Goal: Information Seeking & Learning: Check status

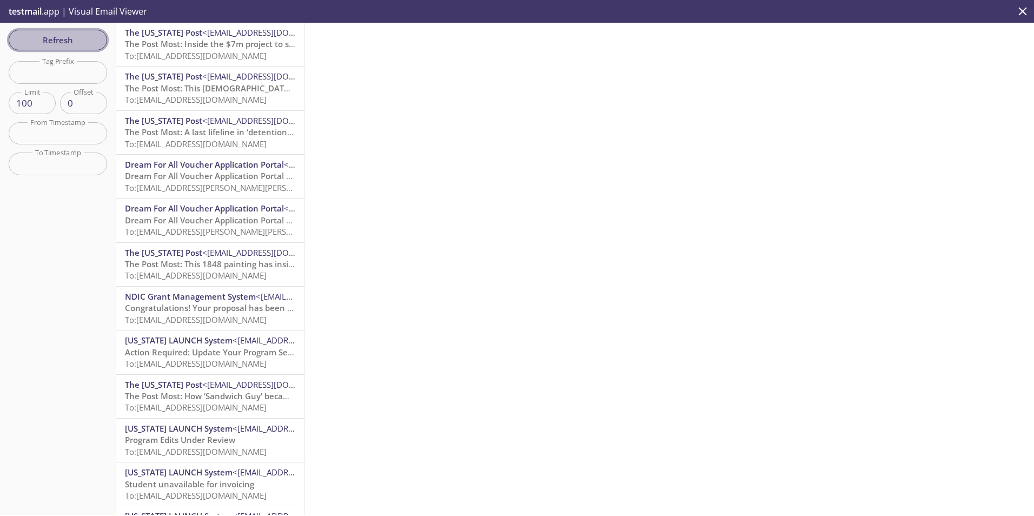
click at [91, 41] on span "Refresh" at bounding box center [57, 40] width 81 height 14
click at [87, 31] on button "Refresh" at bounding box center [58, 40] width 98 height 21
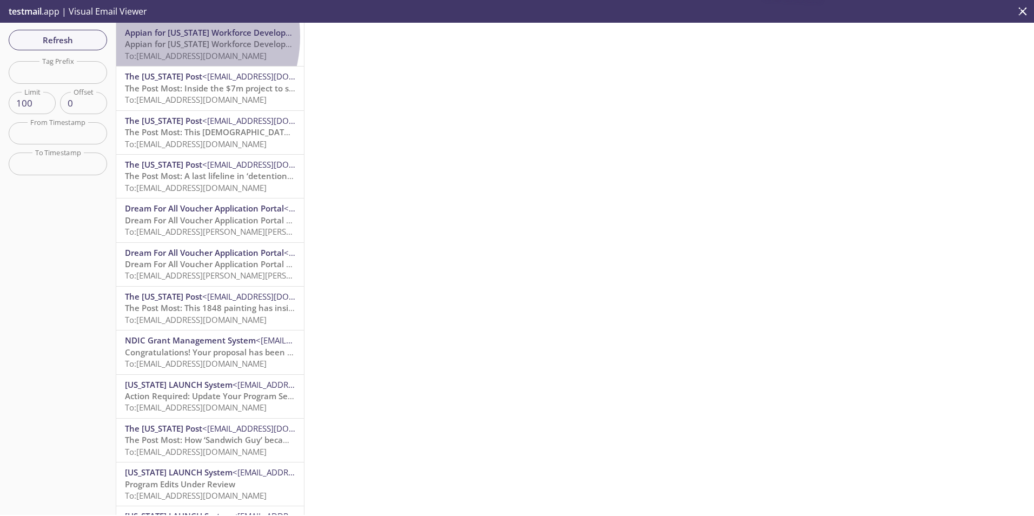
click at [168, 36] on span "Appian for [US_STATE] Workforce Development Council" at bounding box center [231, 32] width 213 height 11
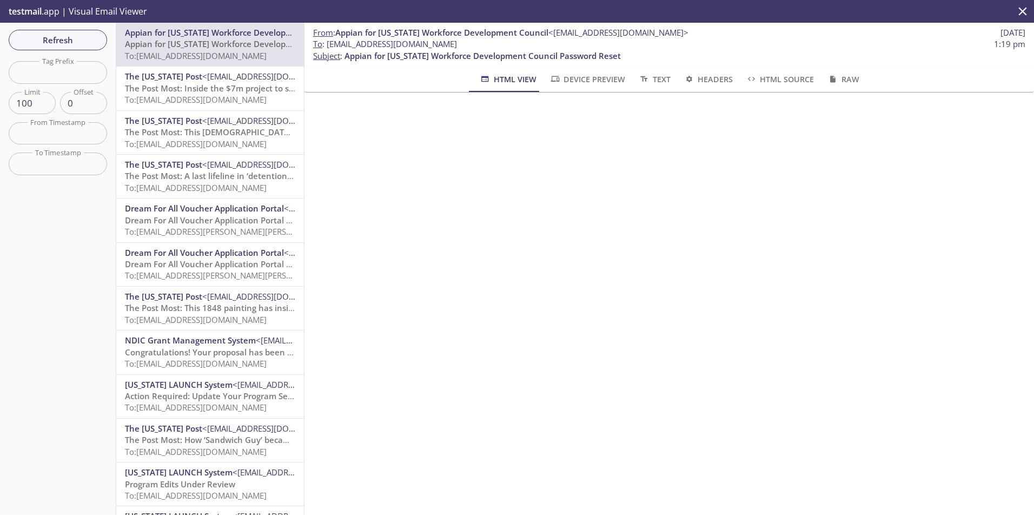
click at [141, 37] on span "Appian for [US_STATE] Workforce Development Council" at bounding box center [231, 32] width 213 height 11
click at [230, 50] on span "To: czyt9.jePortalWaitlist@inbox.testmail.app" at bounding box center [196, 55] width 142 height 11
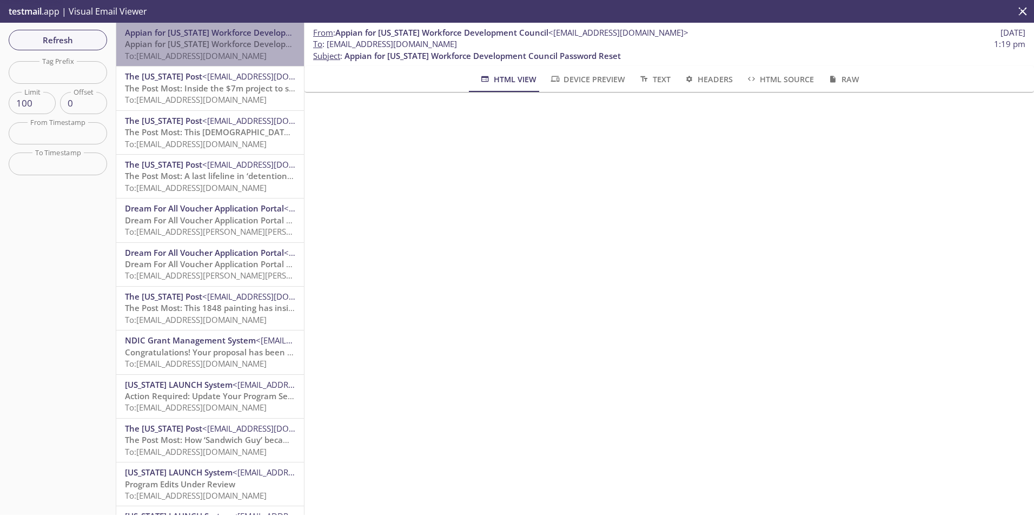
click at [230, 50] on span "To: czyt9.jePortalWaitlist@inbox.testmail.app" at bounding box center [196, 55] width 142 height 11
